Goal: Task Accomplishment & Management: Manage account settings

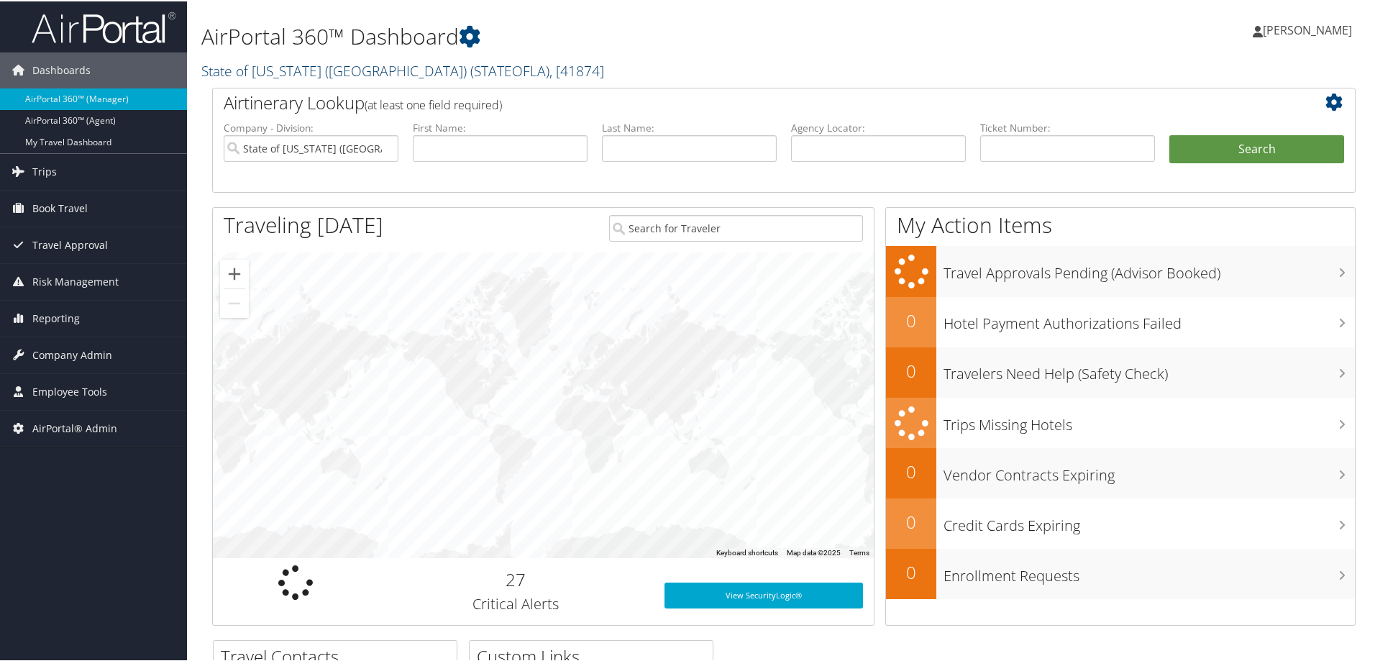
click at [255, 68] on link "State of Louisiana (SOLA) ( STATEOFLA ) , [ 41874 ]" at bounding box center [402, 69] width 403 height 19
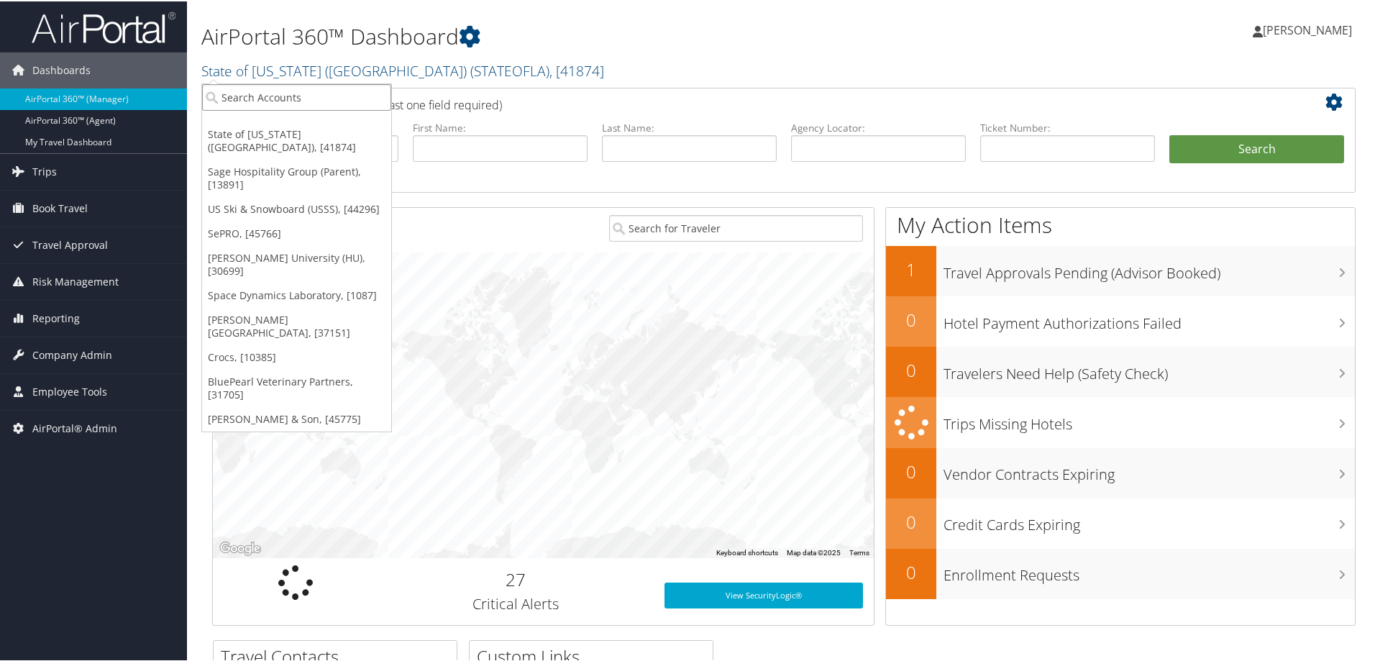
click at [249, 98] on input "search" at bounding box center [296, 96] width 189 height 27
type input "medical solutions"
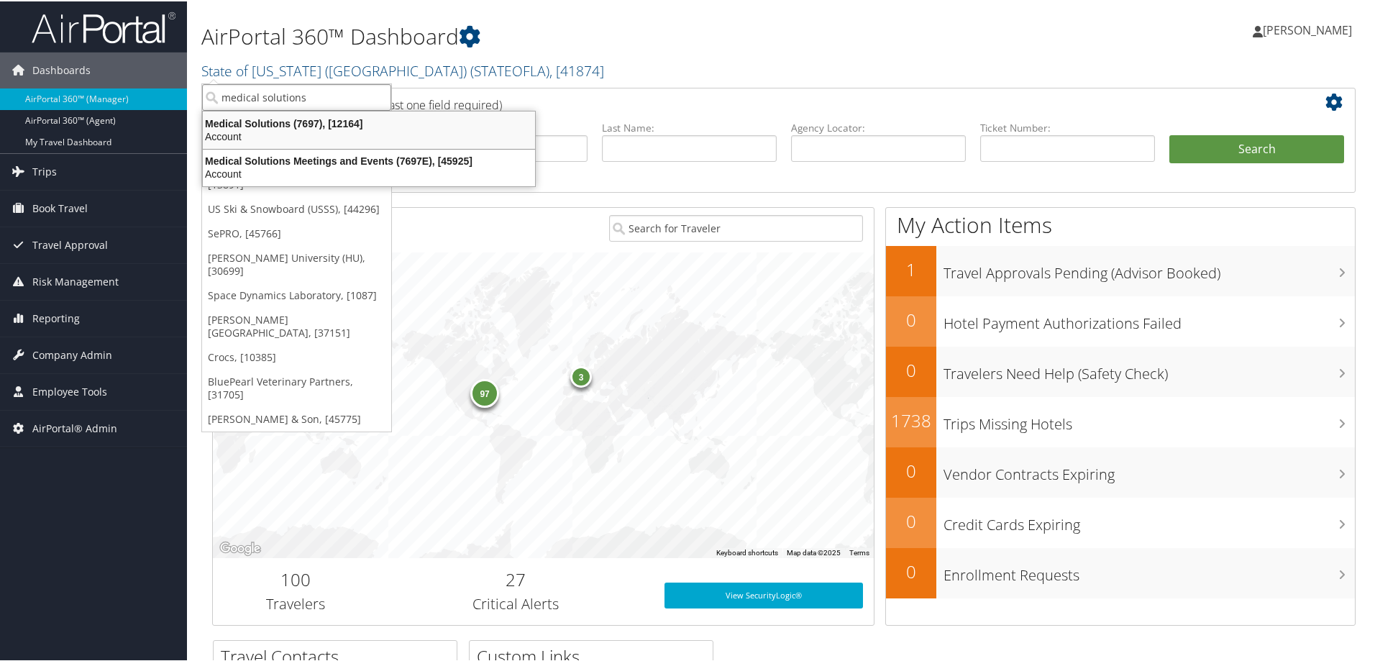
click at [252, 128] on div "Medical Solutions (7697), [12164]" at bounding box center [368, 122] width 349 height 13
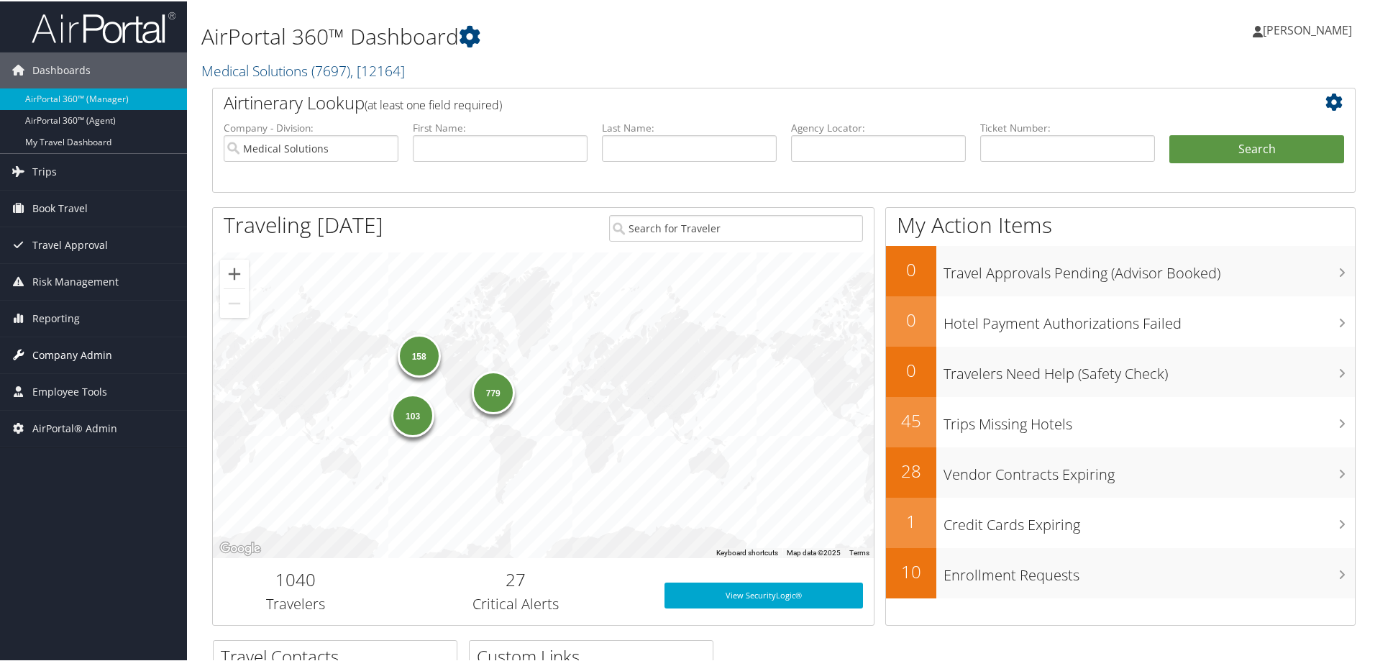
click at [53, 352] on span "Company Admin" at bounding box center [72, 354] width 80 height 36
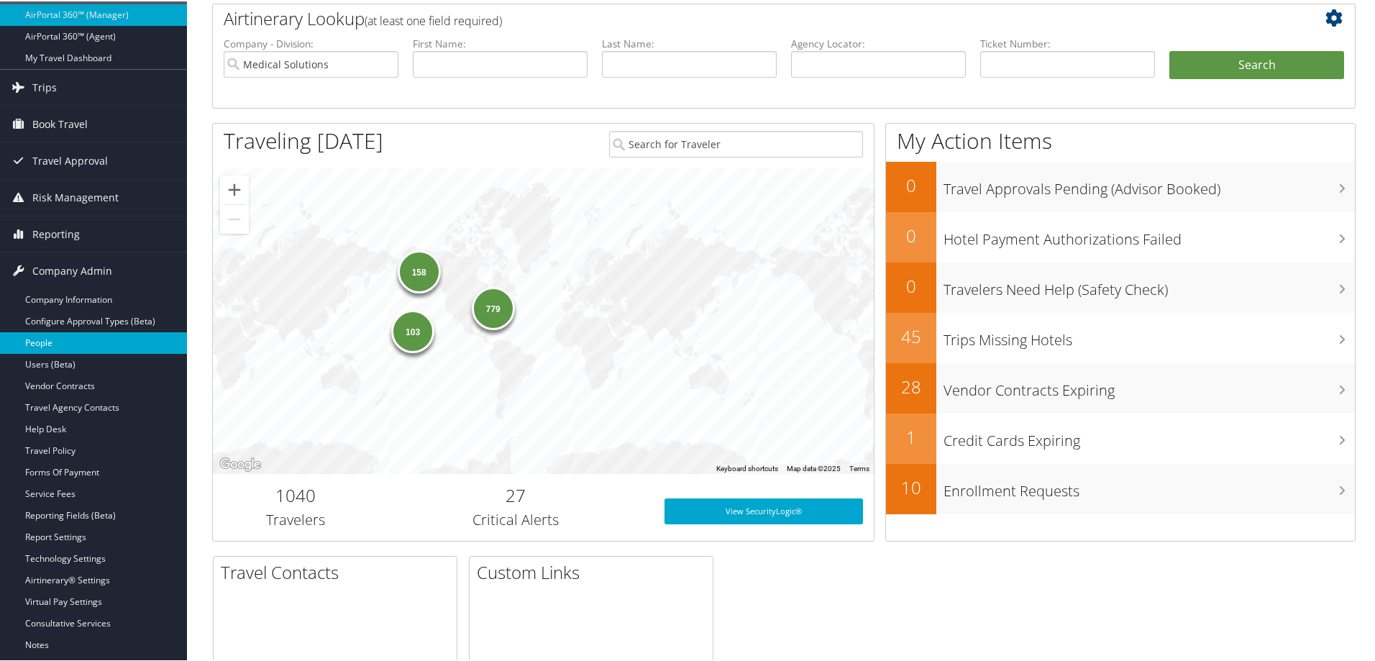
scroll to position [192, 0]
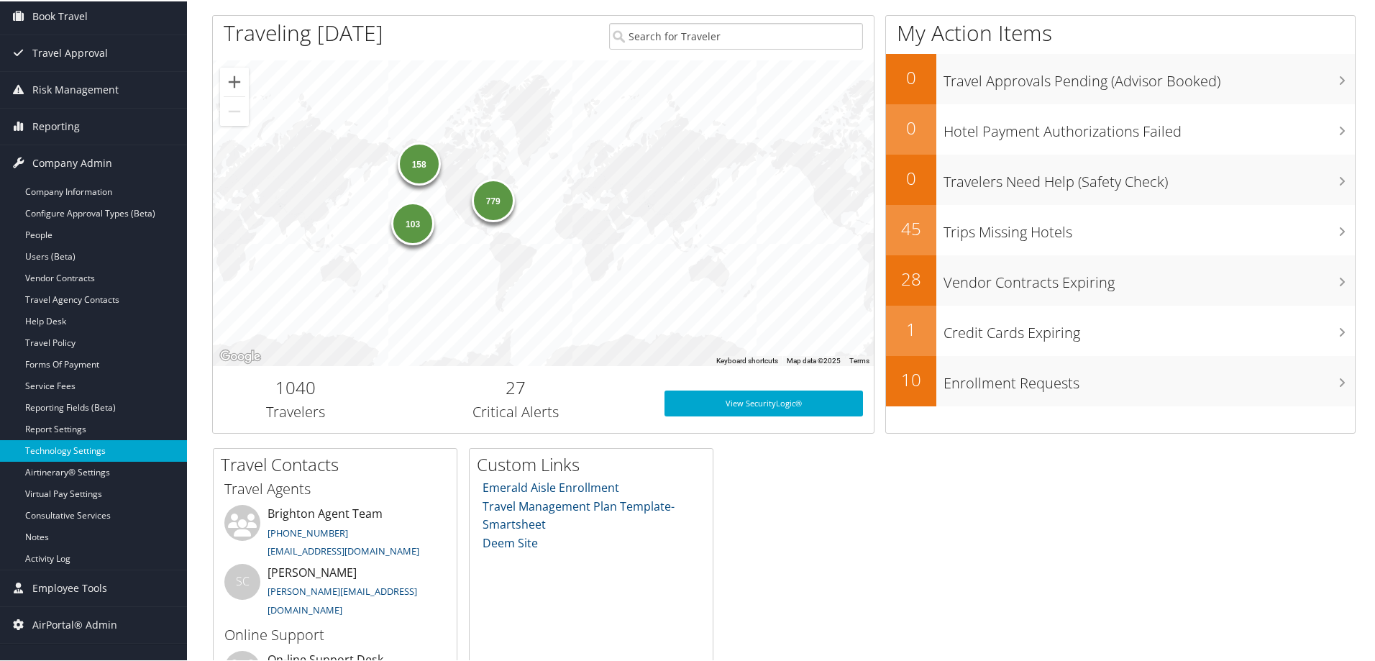
click at [66, 454] on link "Technology Settings" at bounding box center [93, 450] width 187 height 22
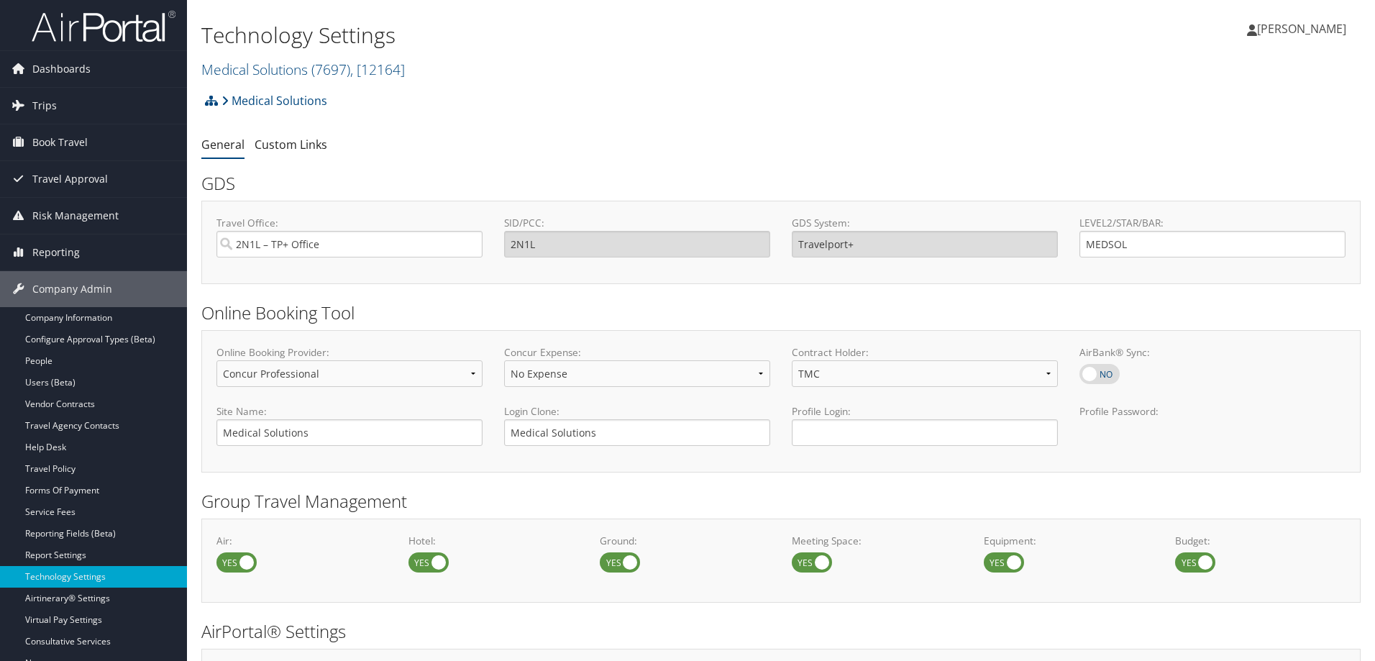
select select "4"
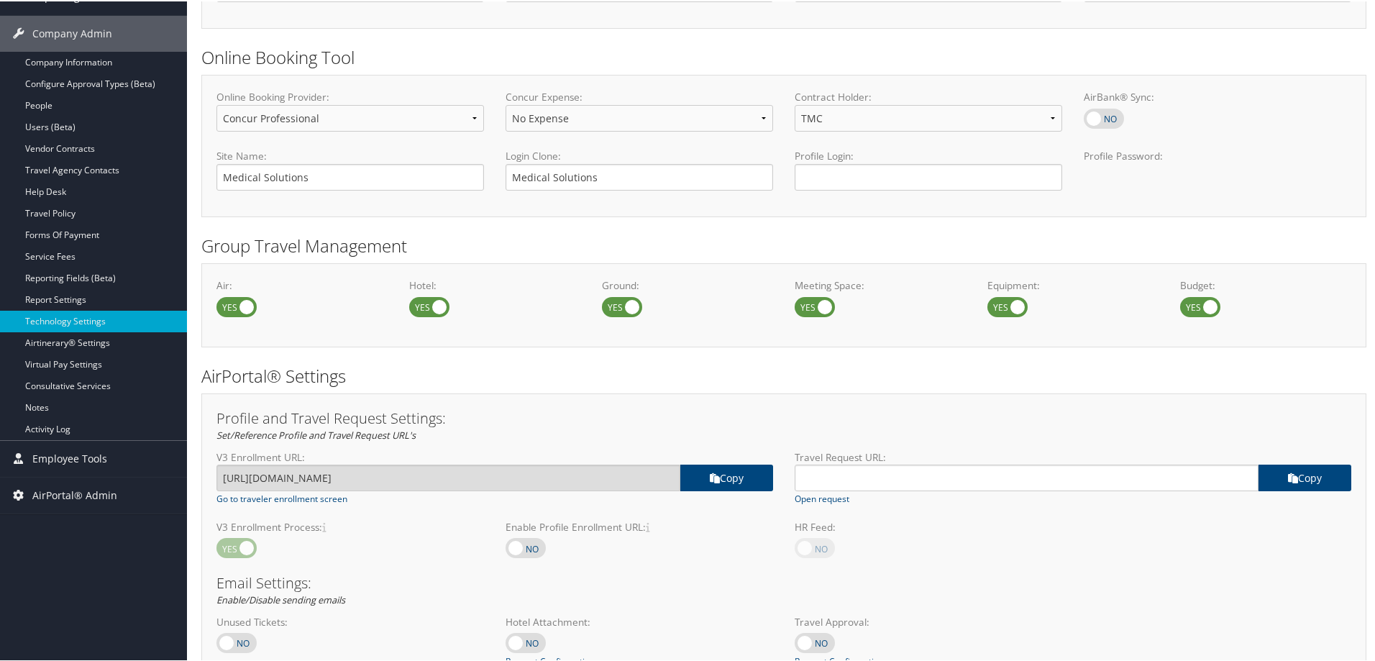
scroll to position [383, 0]
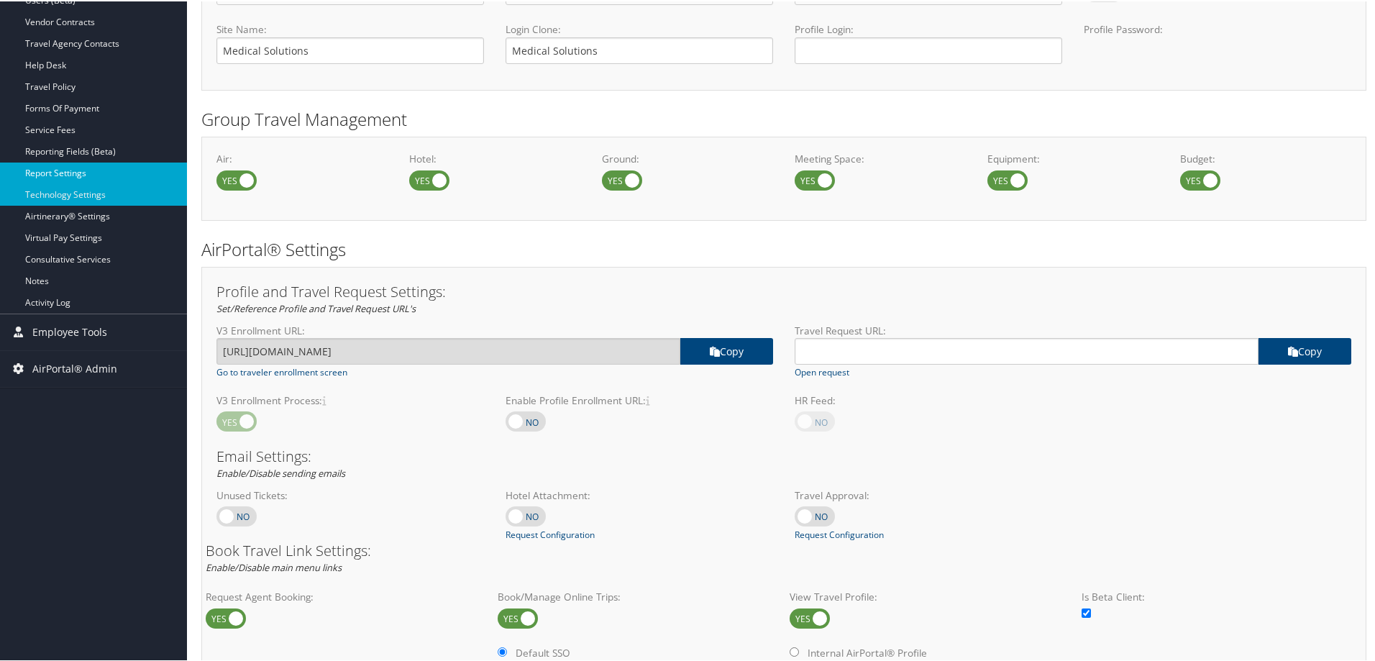
click at [55, 173] on link "Report Settings" at bounding box center [93, 172] width 187 height 22
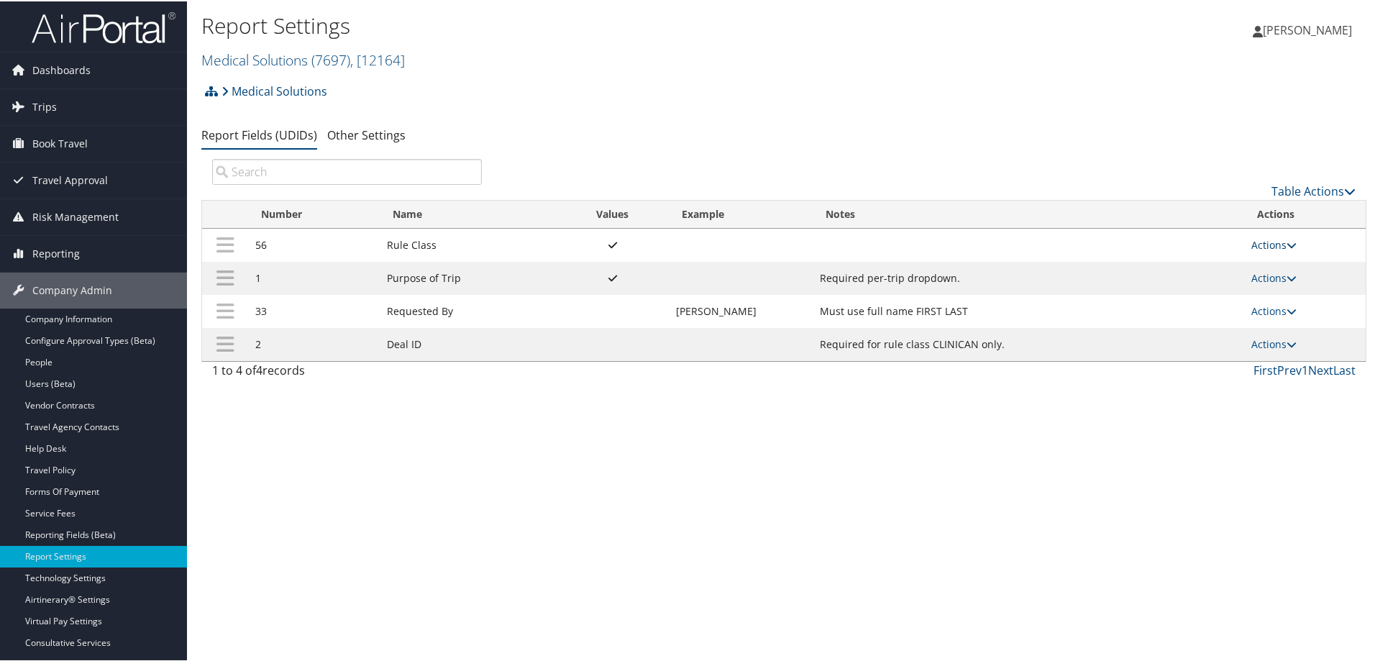
click at [1275, 246] on link "Actions" at bounding box center [1273, 244] width 45 height 14
click at [1195, 271] on link "Update Report Field Values" at bounding box center [1212, 265] width 155 height 24
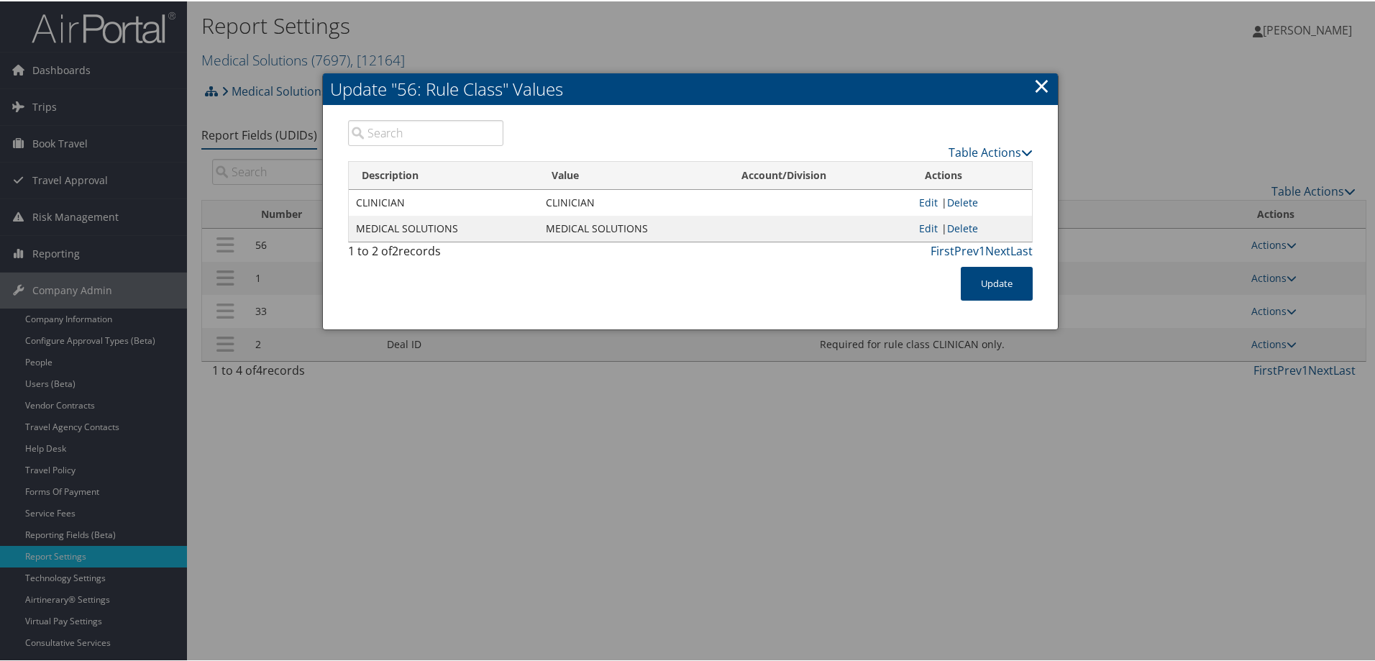
click at [1034, 89] on link "×" at bounding box center [1041, 84] width 17 height 29
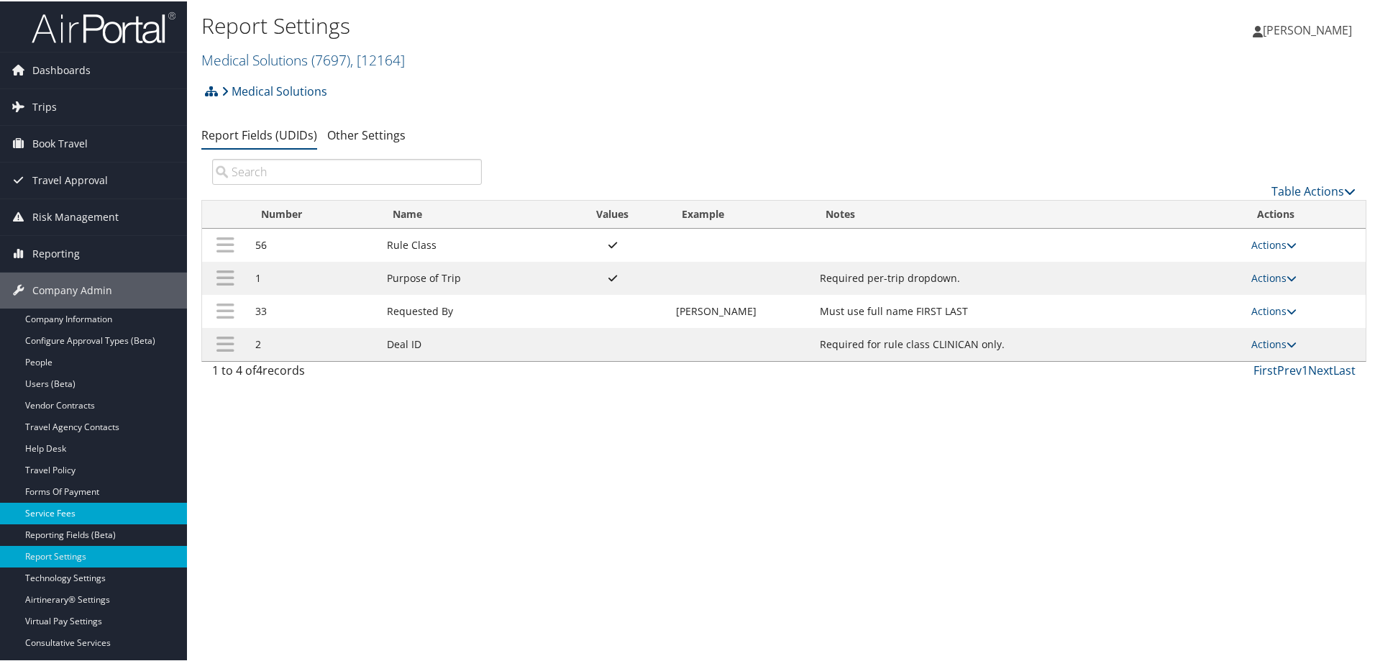
click at [52, 515] on link "Service Fees" at bounding box center [93, 512] width 187 height 22
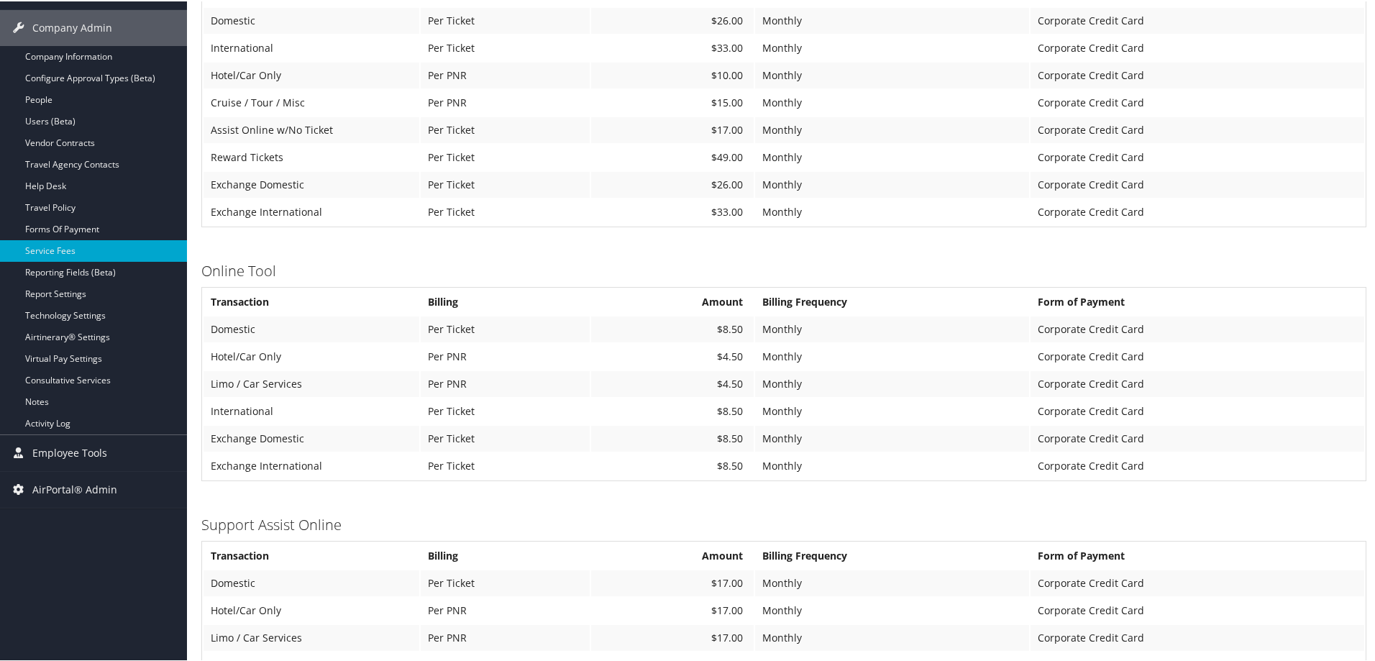
scroll to position [288, 0]
